Goal: Transaction & Acquisition: Purchase product/service

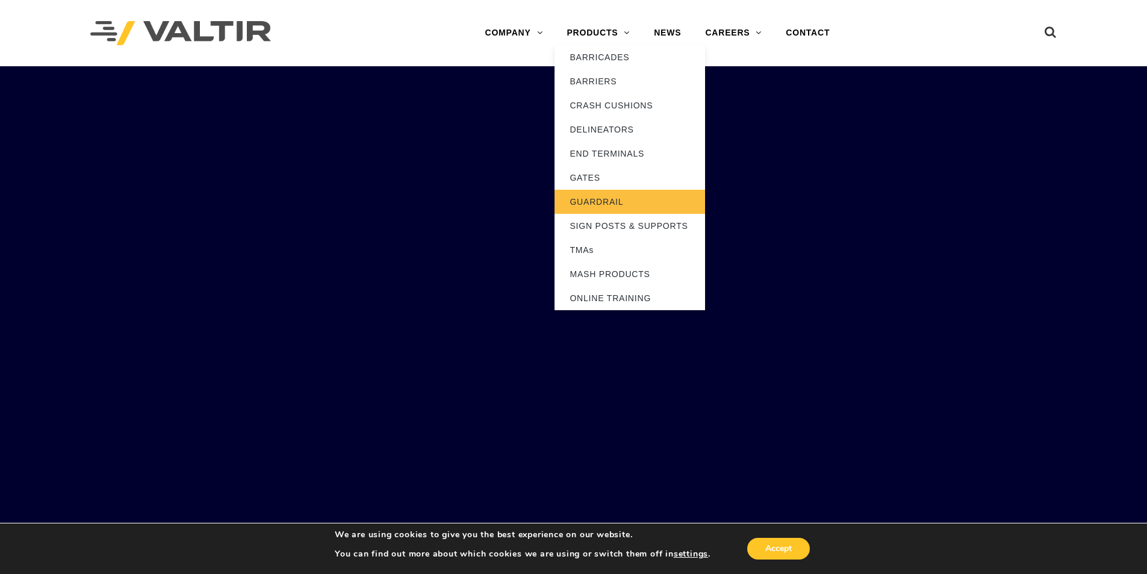
click at [608, 202] on link "GUARDRAIL" at bounding box center [630, 202] width 151 height 24
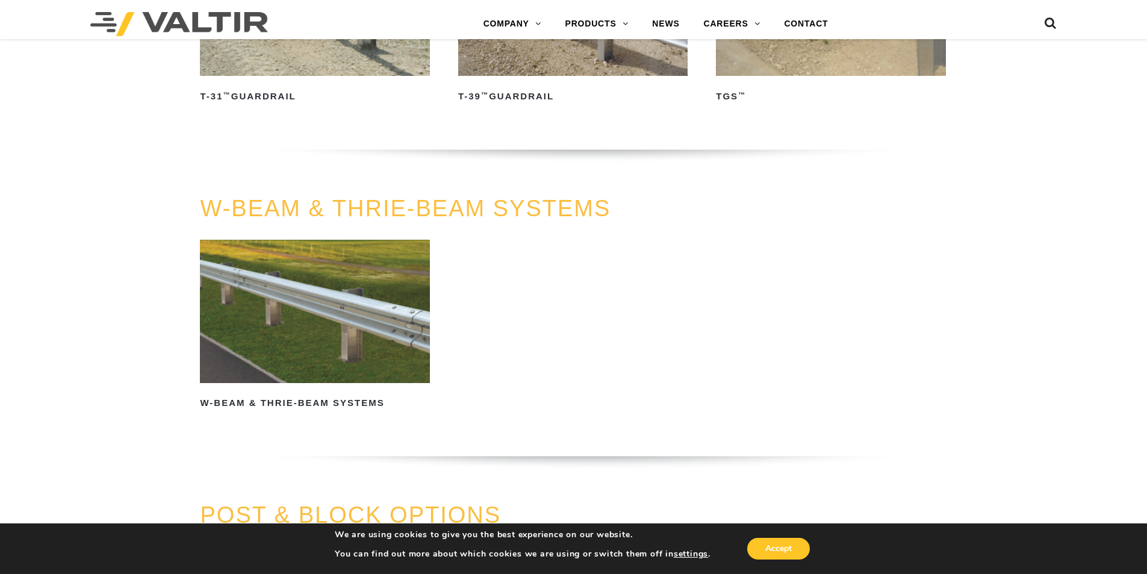
scroll to position [602, 0]
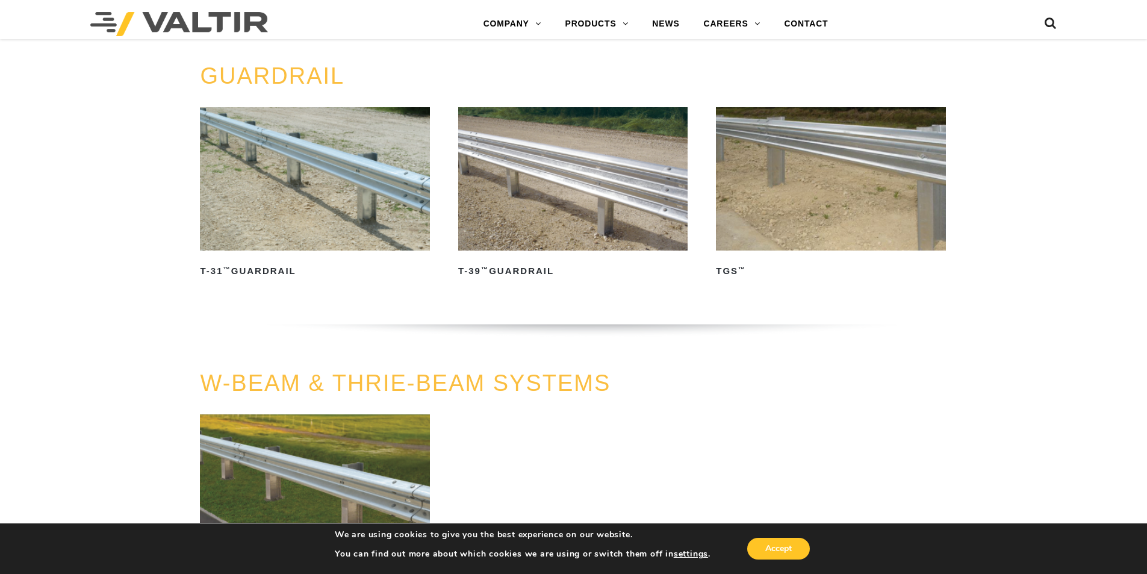
click at [358, 181] on img at bounding box center [314, 178] width 229 height 143
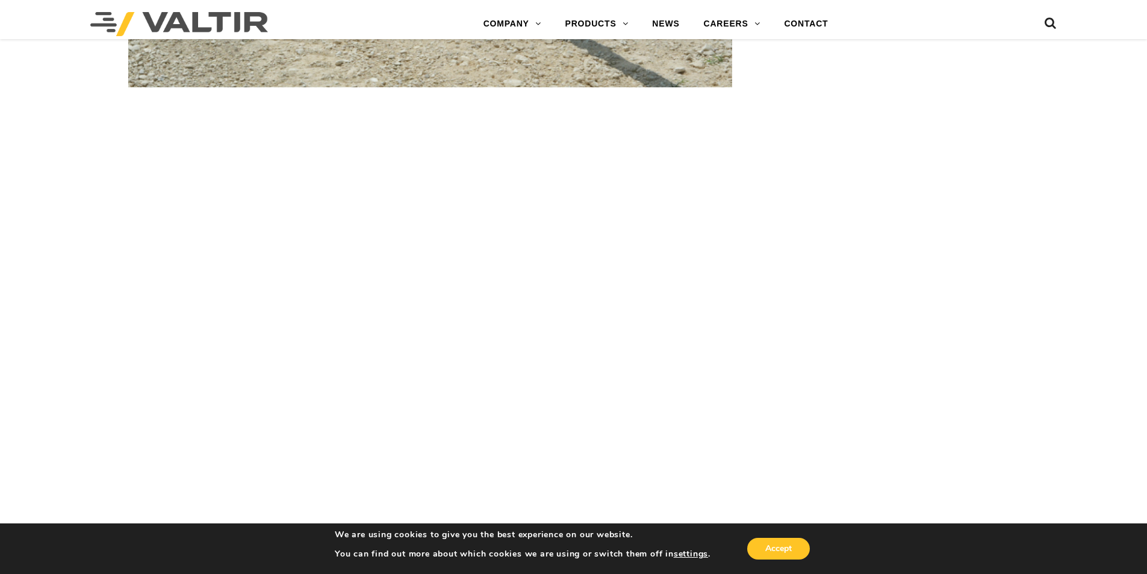
scroll to position [1205, 0]
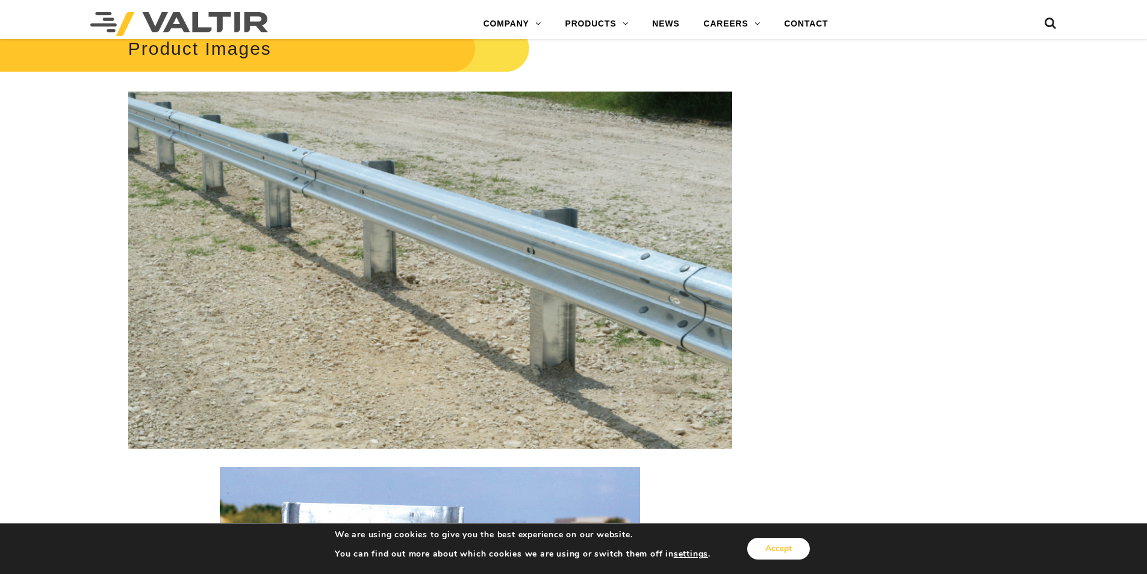
click at [776, 547] on button "Accept" at bounding box center [778, 549] width 63 height 22
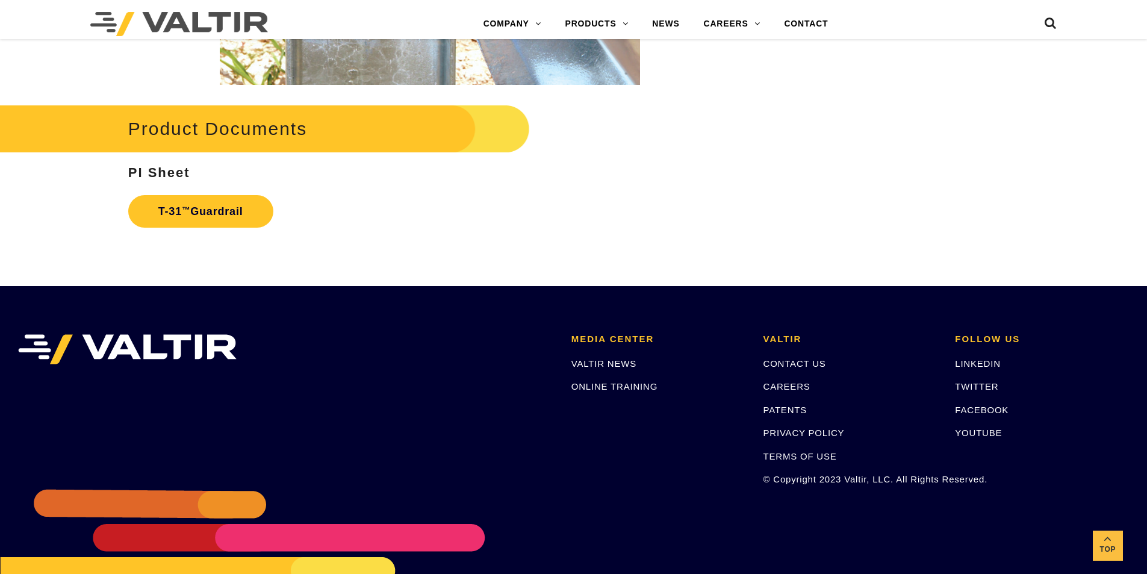
scroll to position [2160, 0]
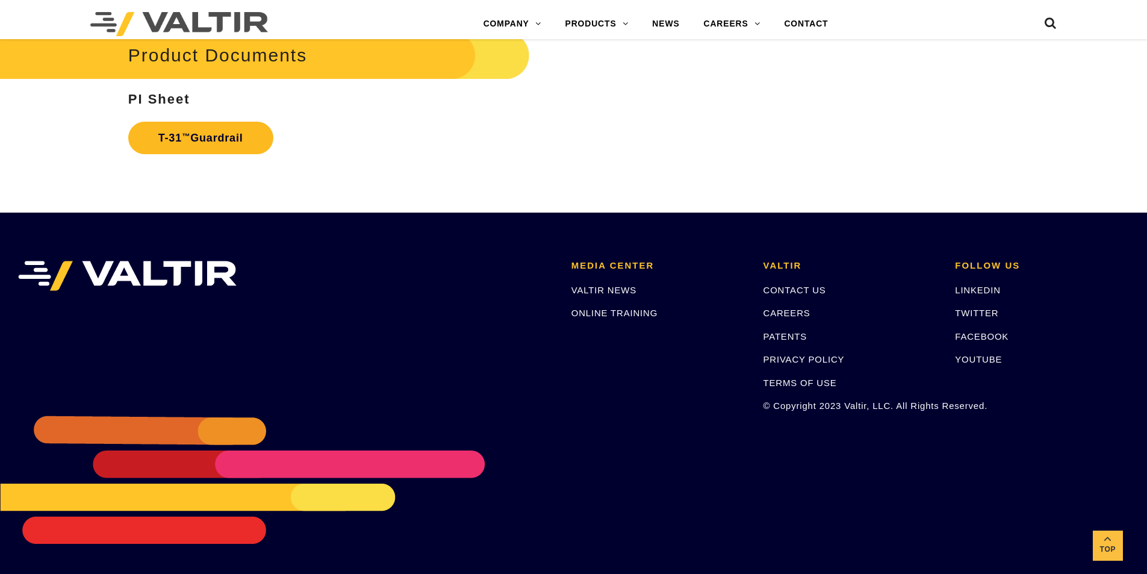
click at [229, 142] on link "T-31 ™ Guardrail" at bounding box center [200, 138] width 145 height 33
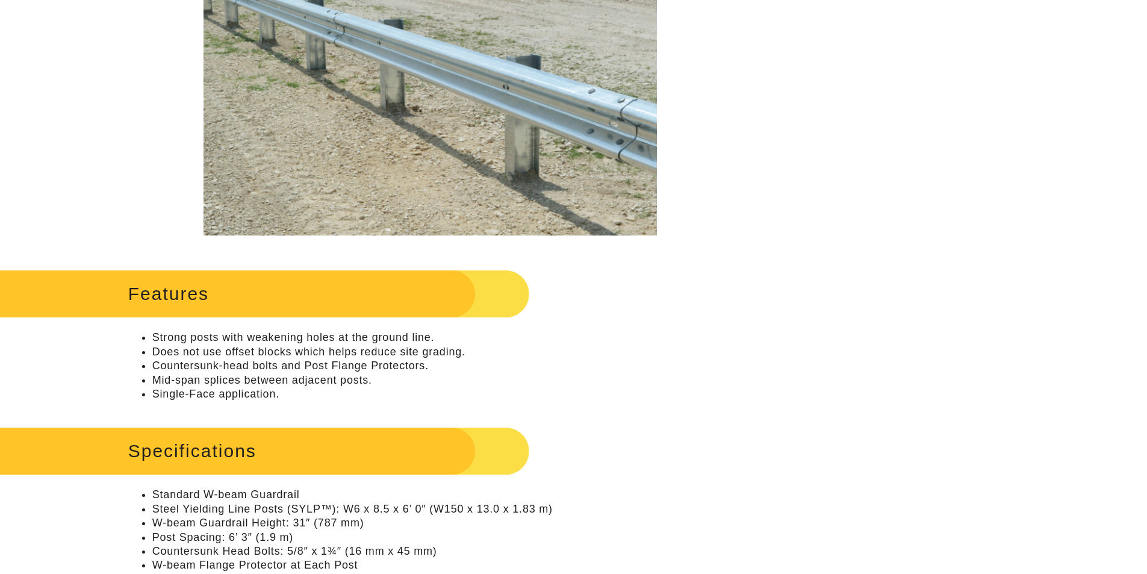
scroll to position [0, 0]
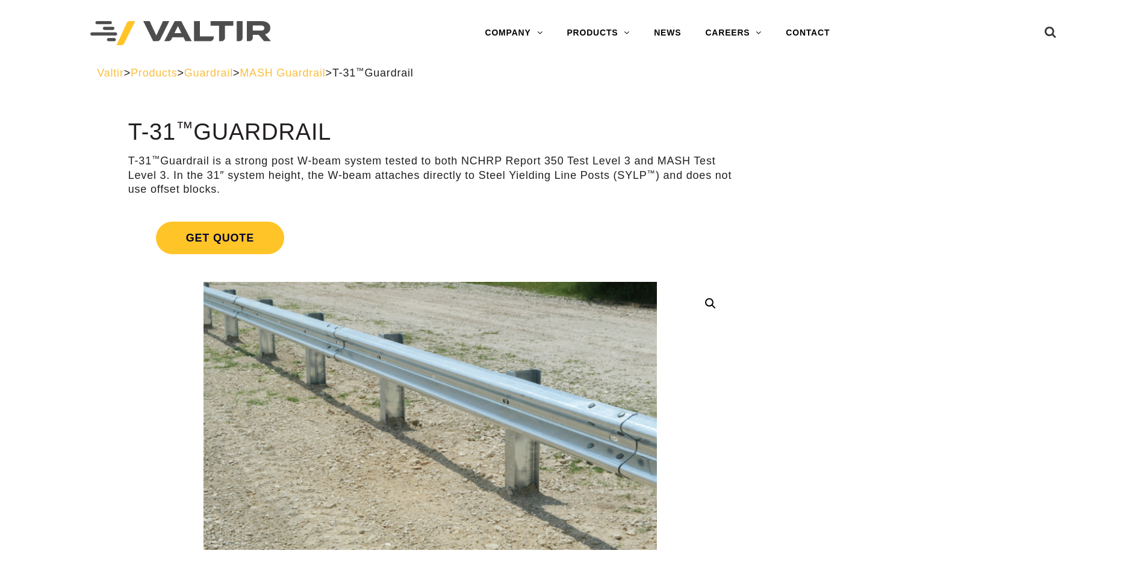
drag, startPoint x: 715, startPoint y: 254, endPoint x: 722, endPoint y: 191, distance: 62.9
